Goal: Transaction & Acquisition: Purchase product/service

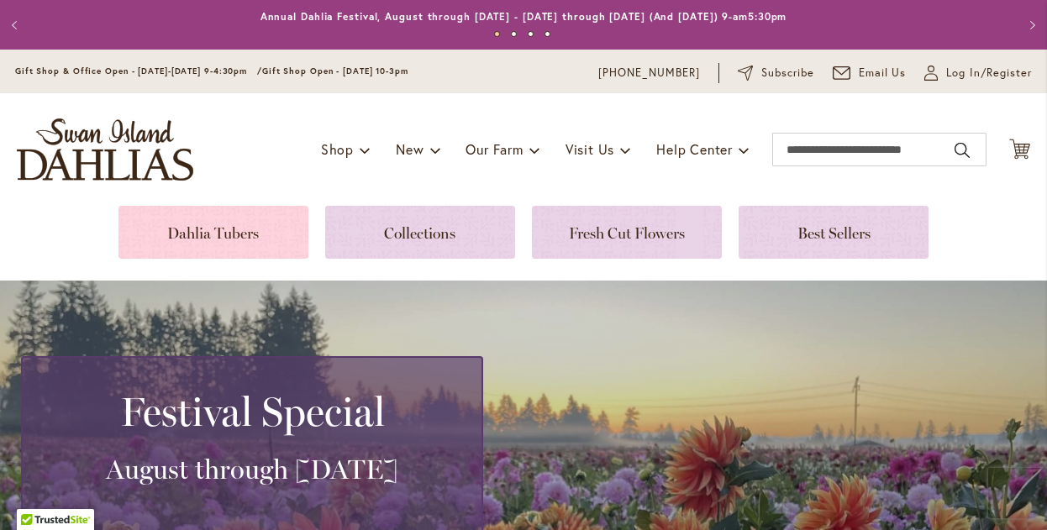
click at [255, 220] on link at bounding box center [214, 232] width 190 height 53
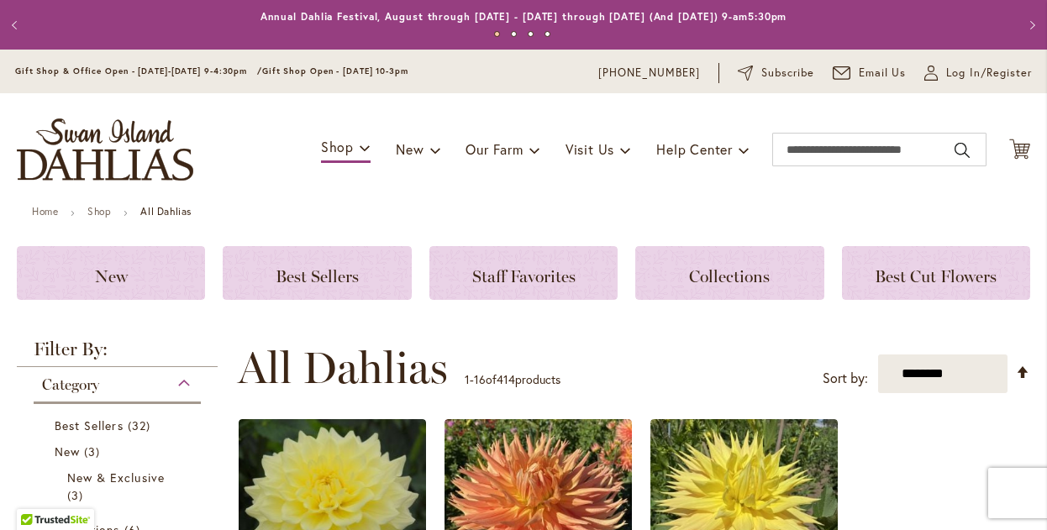
scroll to position [85, 0]
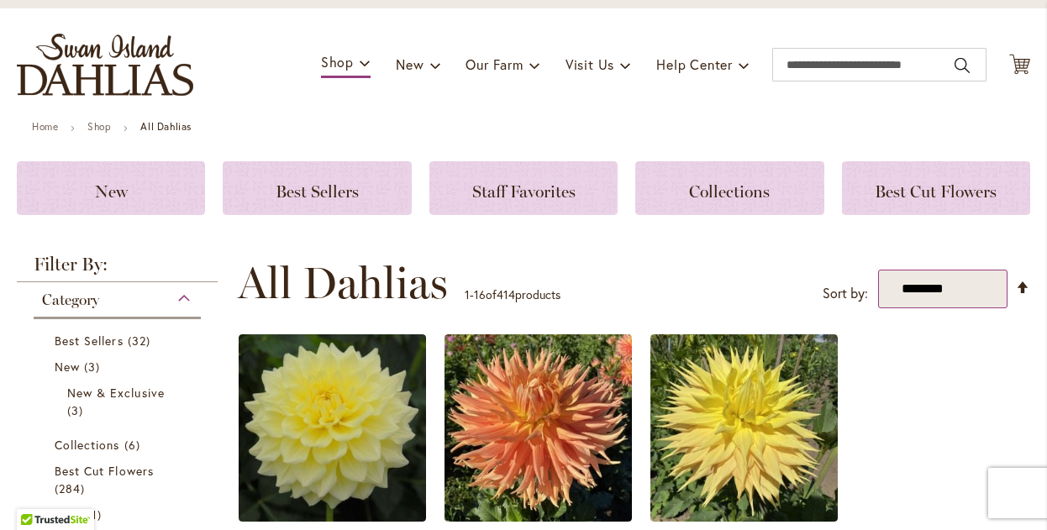
click at [919, 303] on select "**********" at bounding box center [943, 290] width 130 height 40
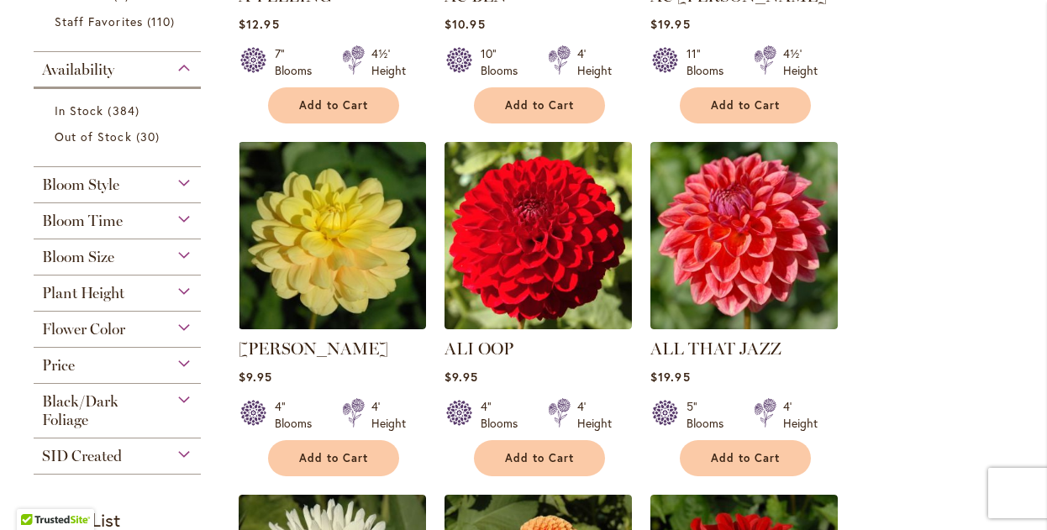
scroll to position [660, 0]
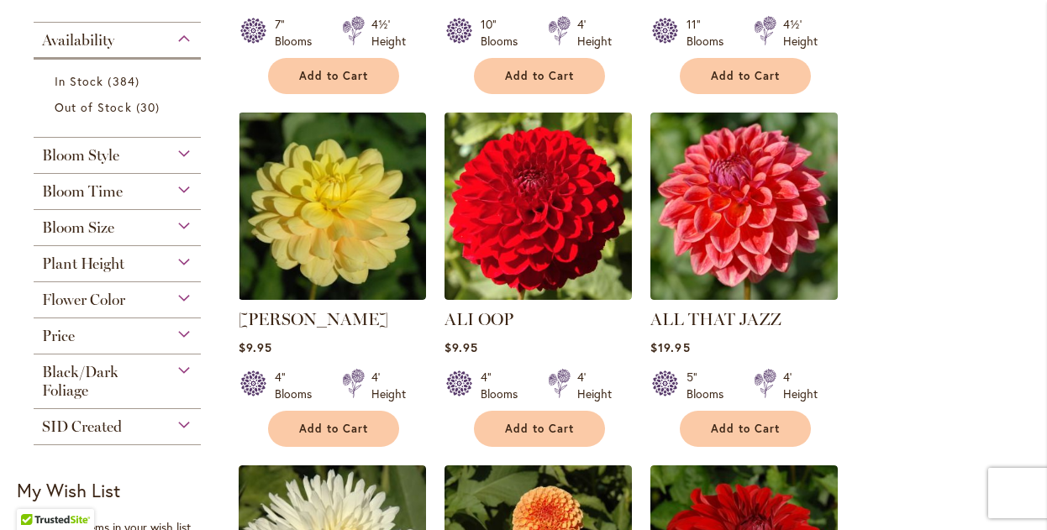
click at [189, 157] on div "Bloom Style" at bounding box center [117, 151] width 167 height 27
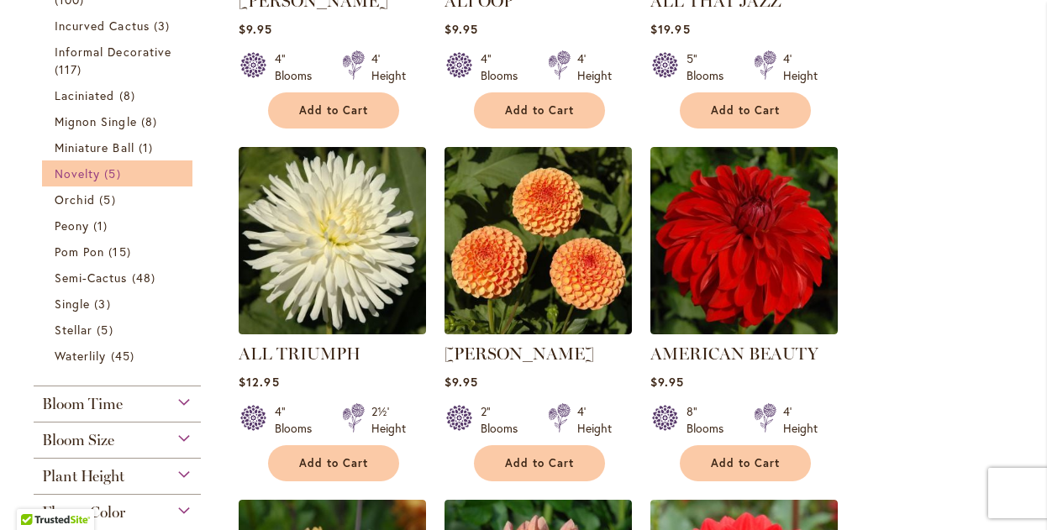
scroll to position [980, 0]
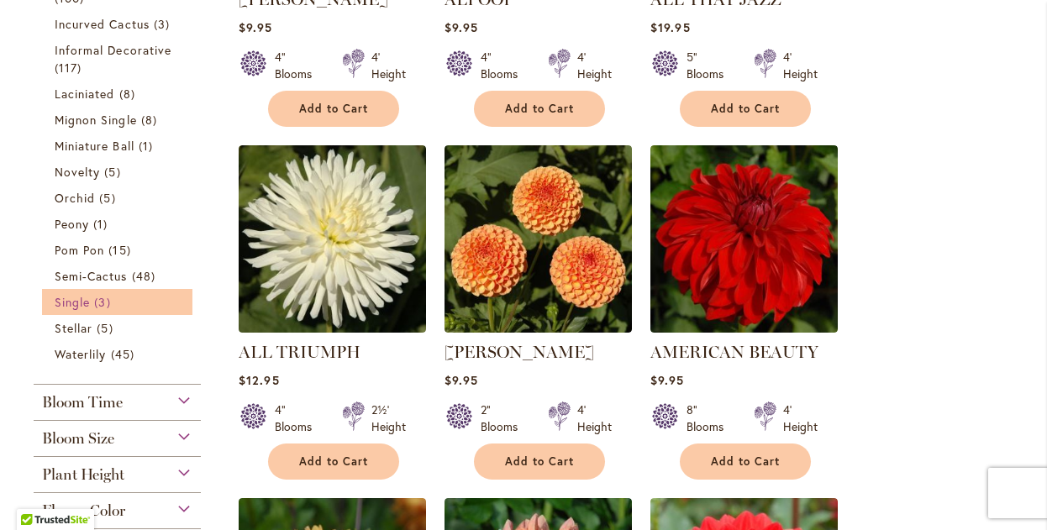
click at [108, 308] on span "3 items" at bounding box center [104, 302] width 20 height 18
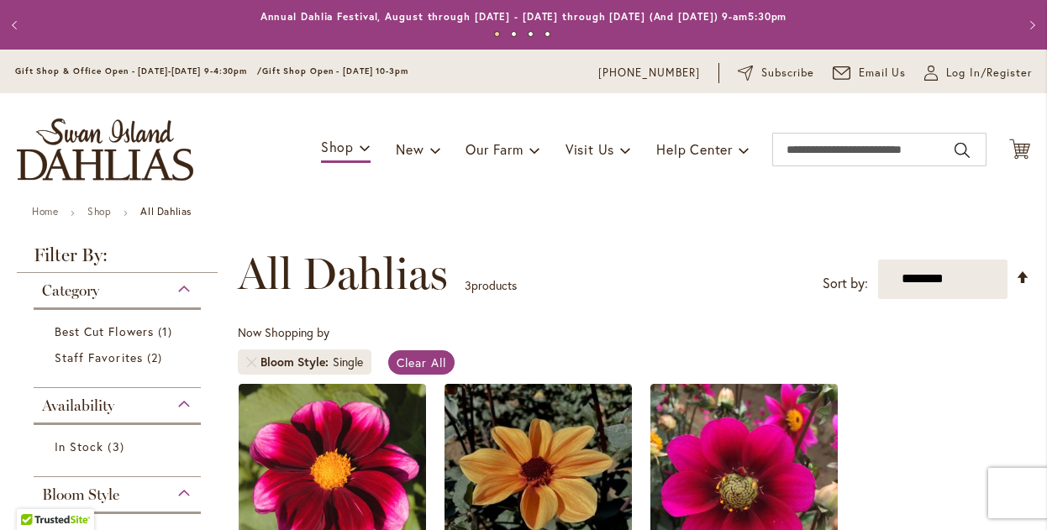
scroll to position [217, 0]
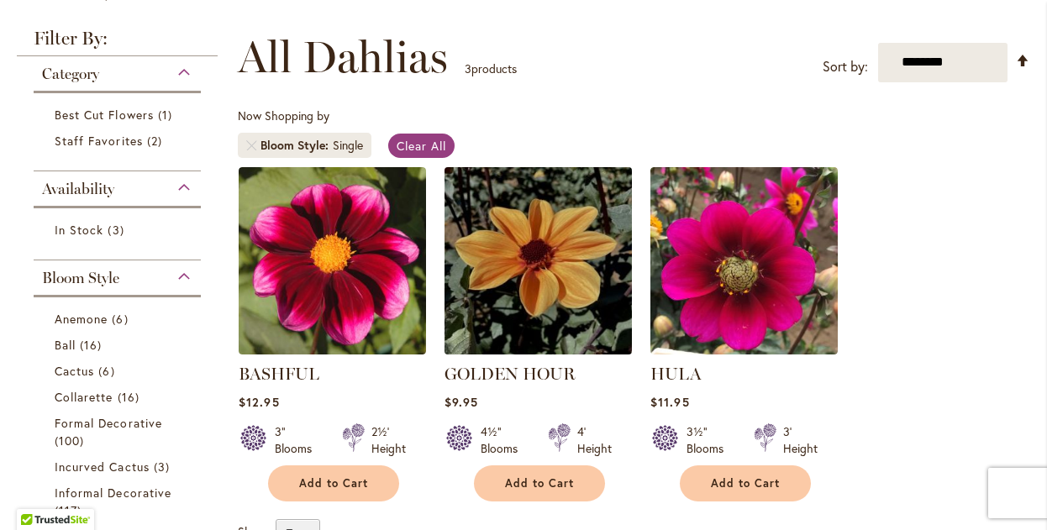
click at [582, 338] on img at bounding box center [538, 260] width 197 height 197
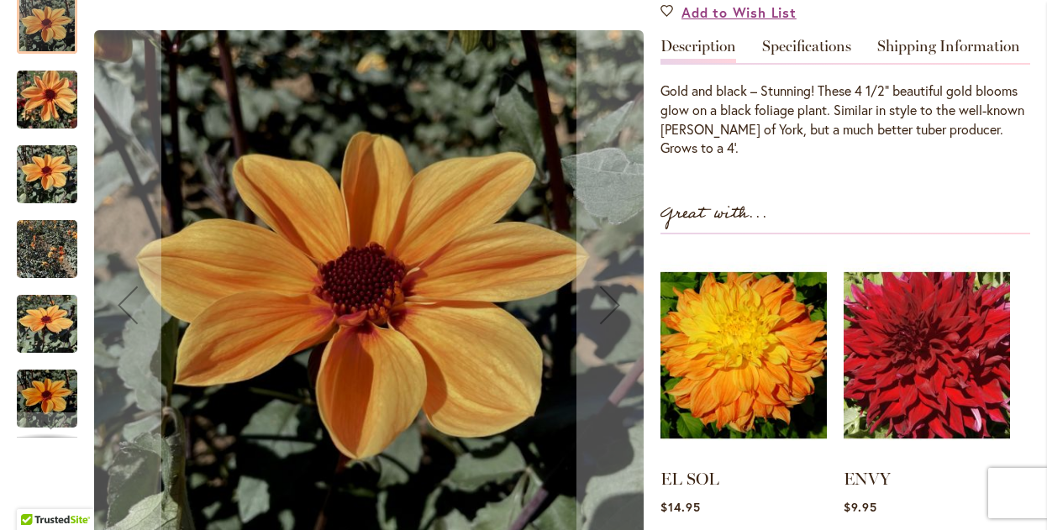
scroll to position [623, 0]
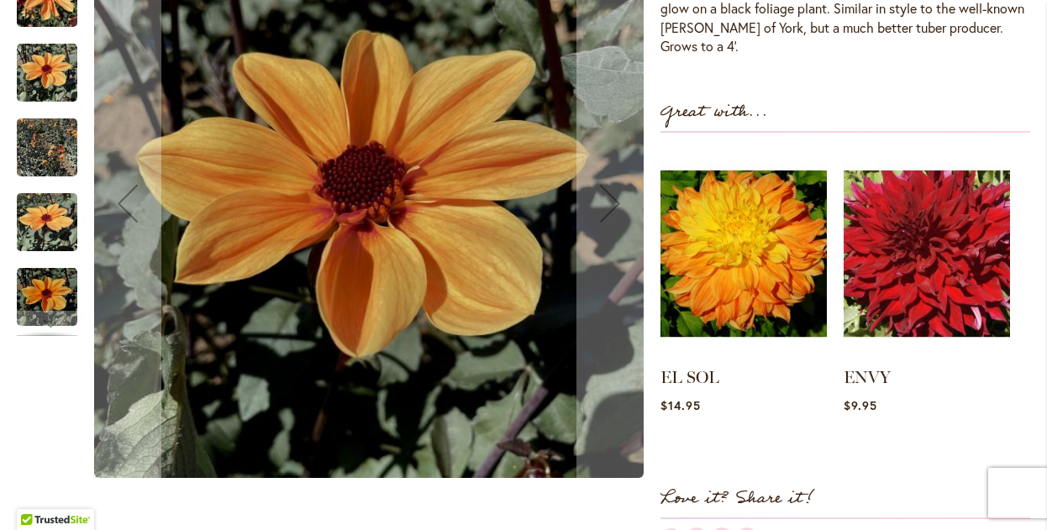
click at [60, 148] on img "Golden Hour" at bounding box center [47, 148] width 61 height 81
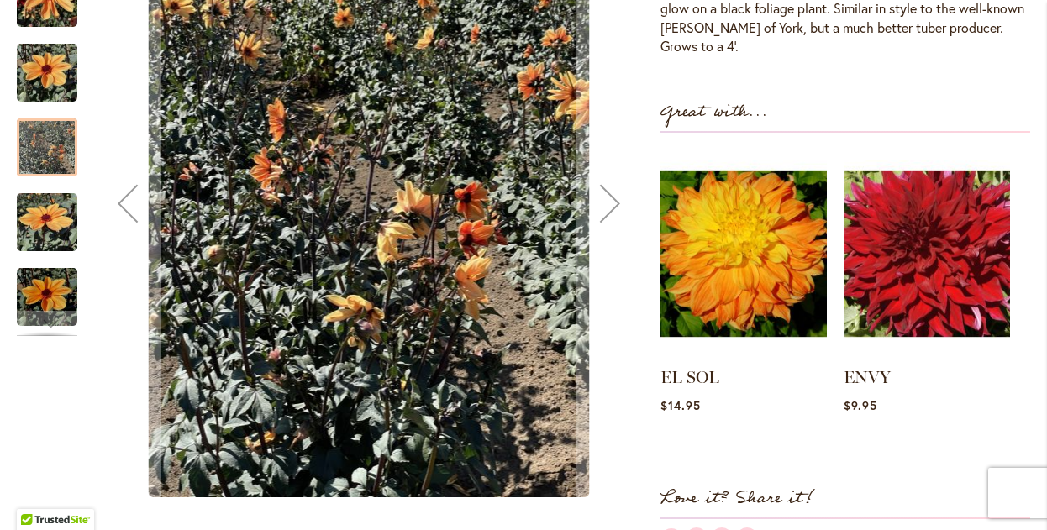
click at [51, 301] on img "Golden Hour" at bounding box center [47, 297] width 61 height 81
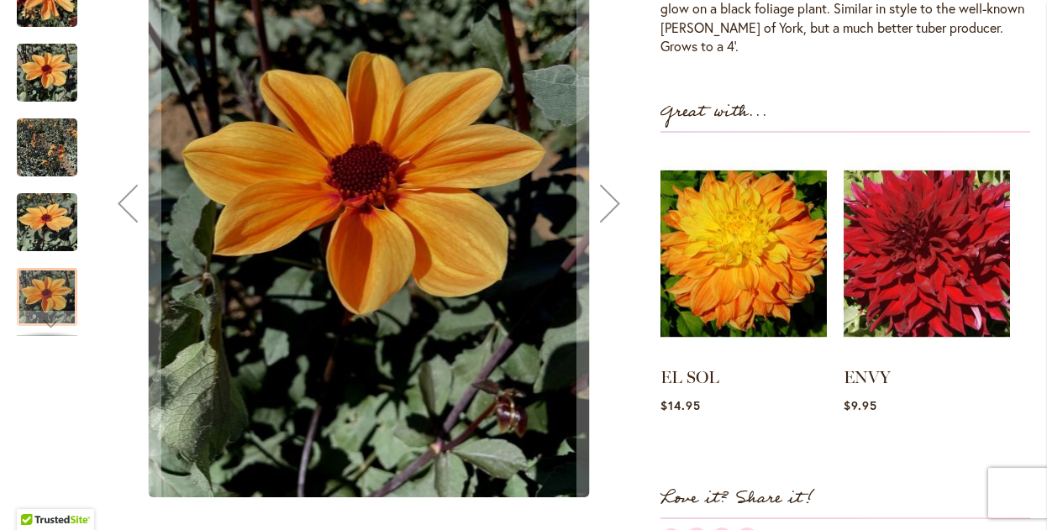
click at [39, 81] on img "Golden Hour" at bounding box center [47, 73] width 61 height 81
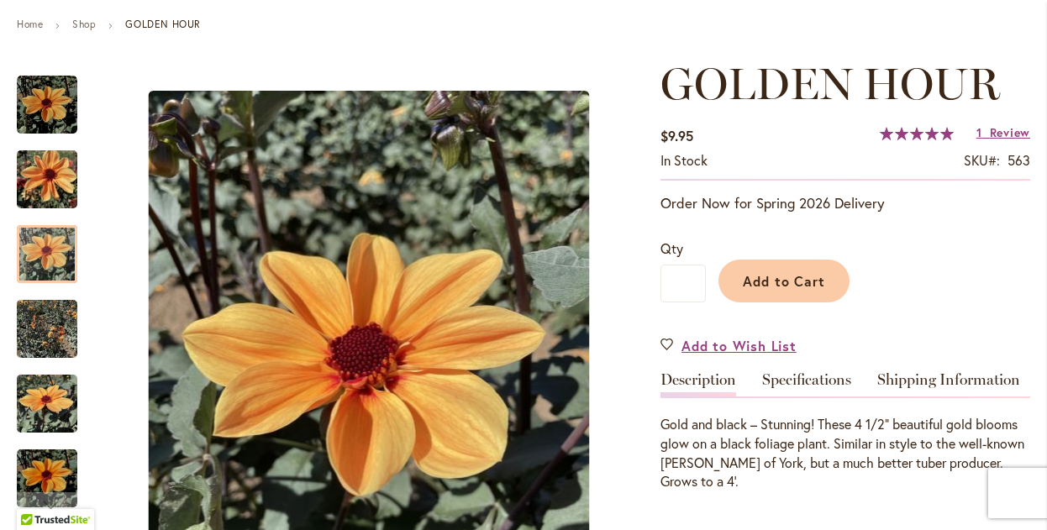
scroll to position [0, 0]
